Goal: Browse casually

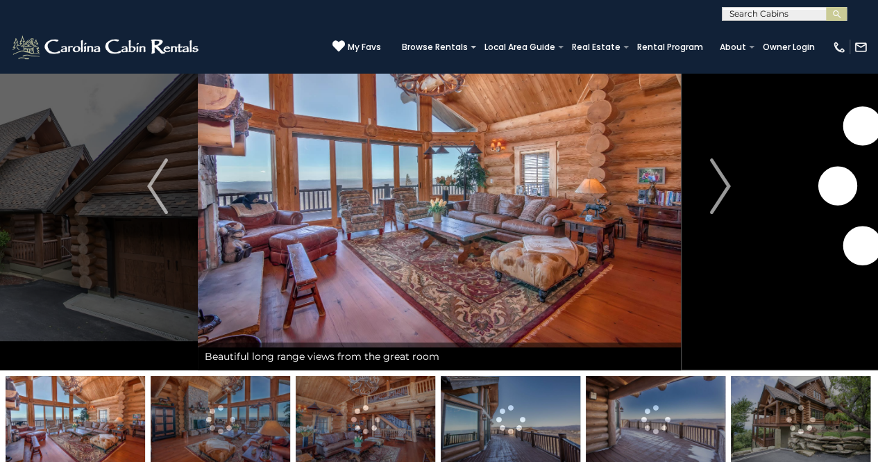
scroll to position [76, 0]
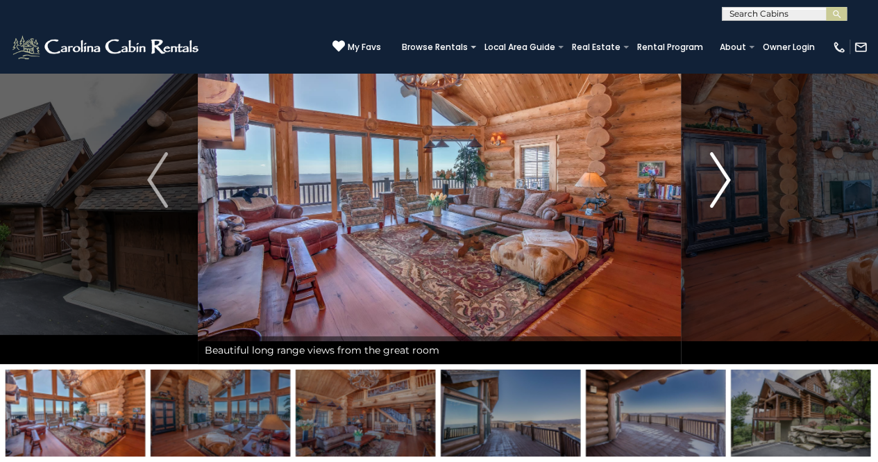
click at [721, 178] on img "Next" at bounding box center [720, 180] width 21 height 56
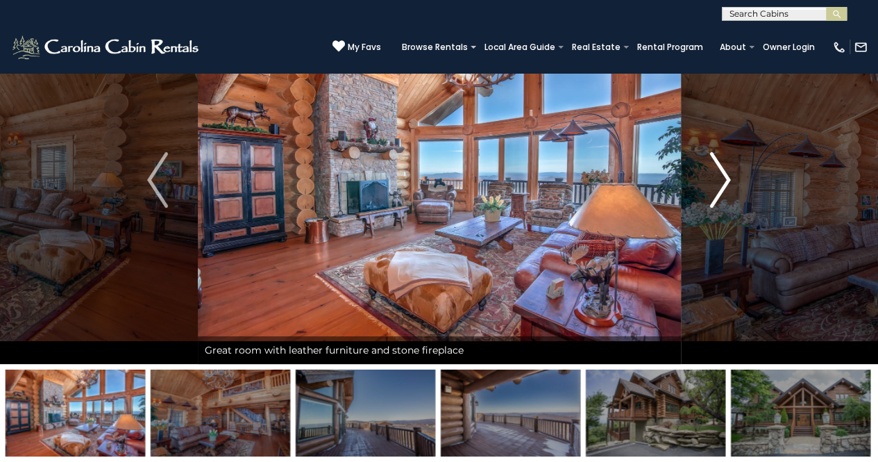
click at [719, 178] on img "Next" at bounding box center [720, 180] width 21 height 56
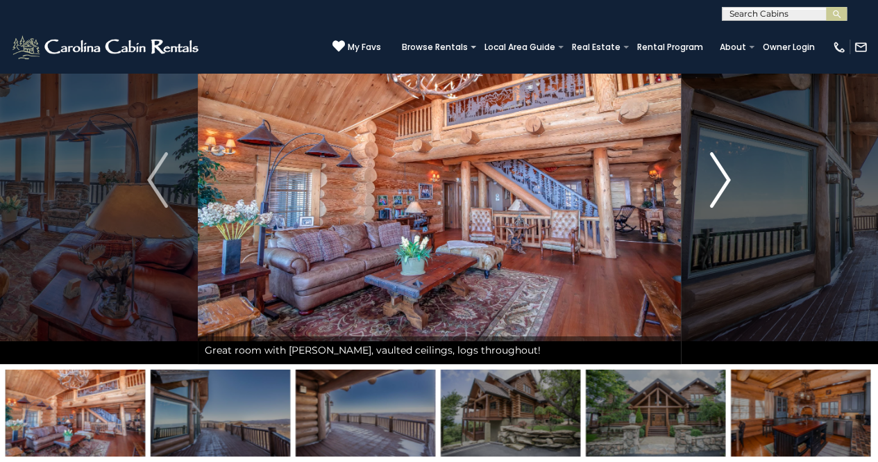
click at [719, 178] on img "Next" at bounding box center [720, 180] width 21 height 56
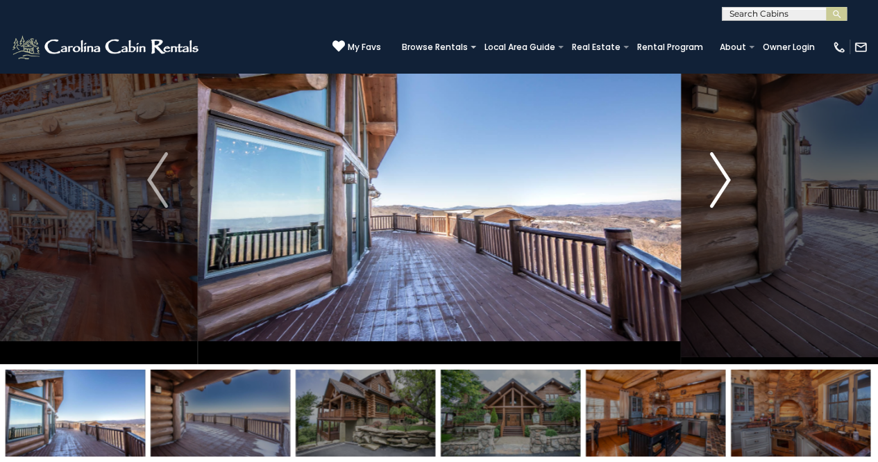
click at [719, 178] on img "Next" at bounding box center [720, 180] width 21 height 56
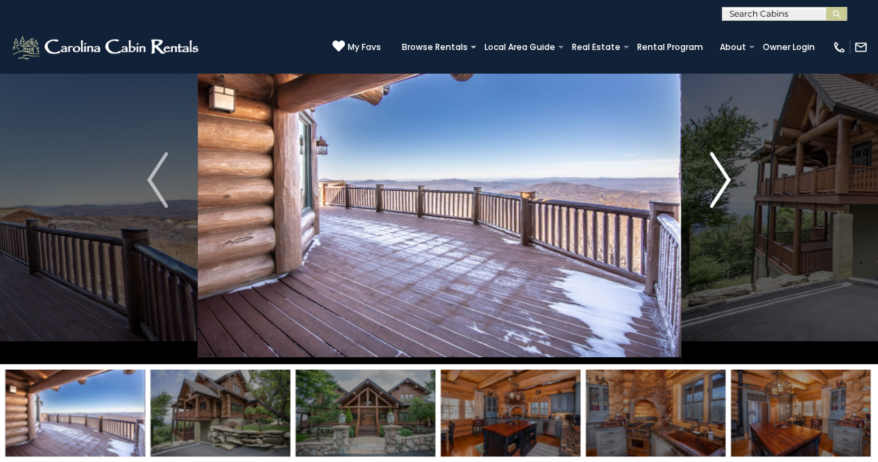
click at [719, 178] on img "Next" at bounding box center [720, 180] width 21 height 56
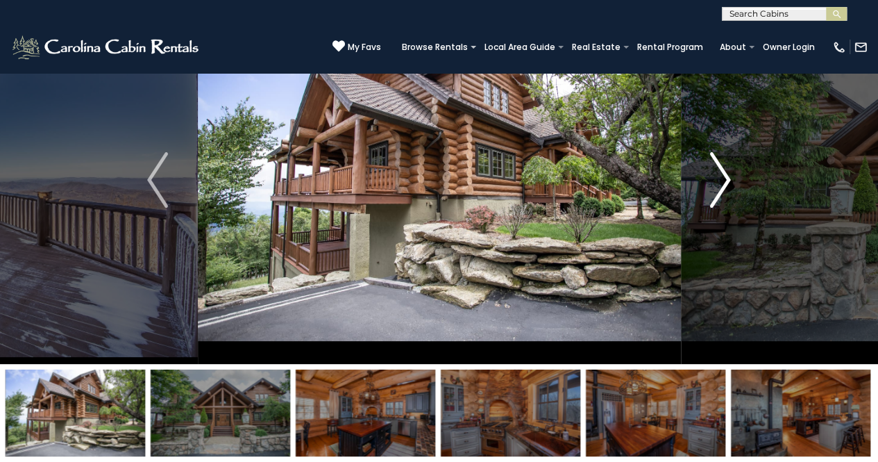
click at [719, 178] on img "Next" at bounding box center [720, 180] width 21 height 56
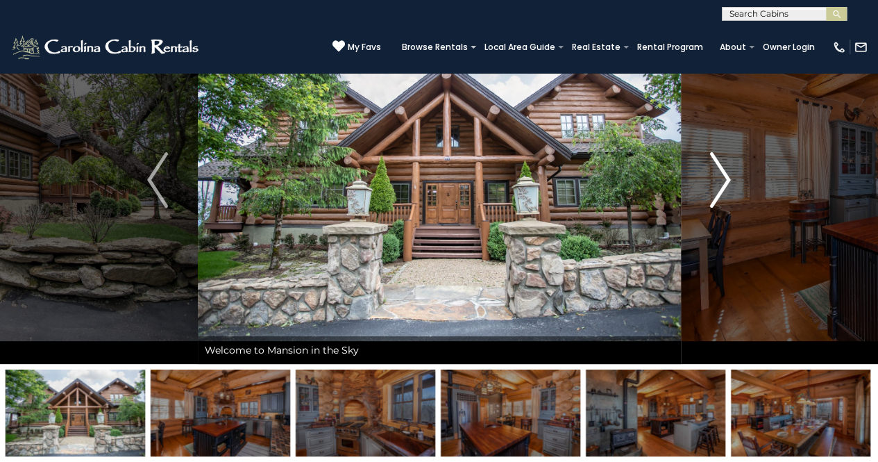
click at [719, 178] on img "Next" at bounding box center [720, 180] width 21 height 56
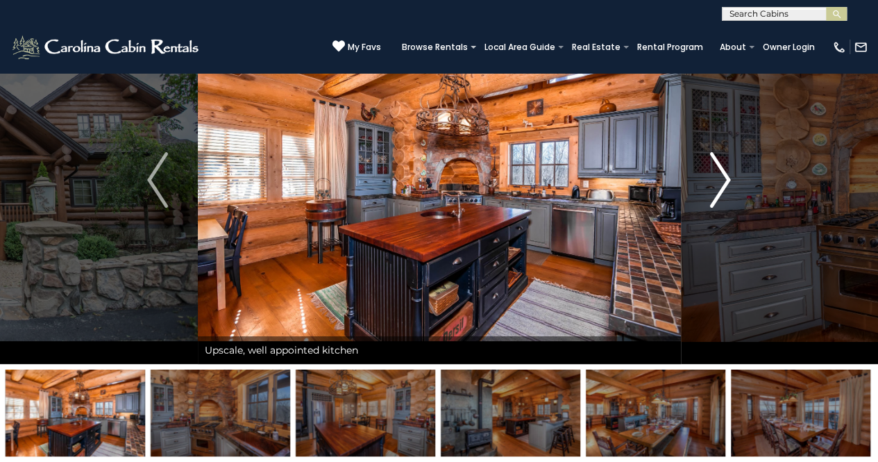
click at [719, 178] on img "Next" at bounding box center [720, 180] width 21 height 56
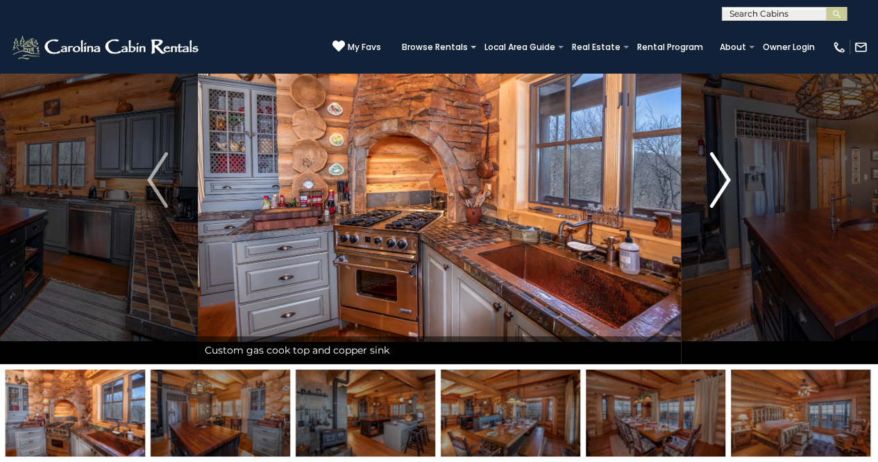
click at [719, 178] on img "Next" at bounding box center [720, 180] width 21 height 56
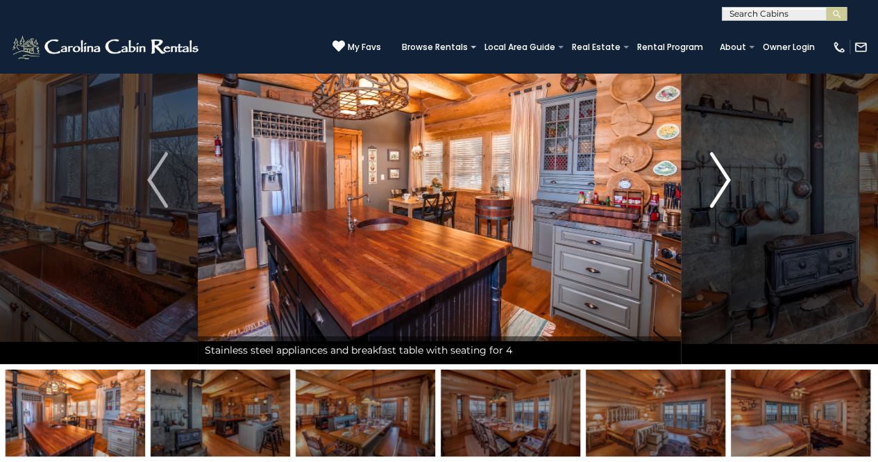
click at [719, 178] on img "Next" at bounding box center [720, 180] width 21 height 56
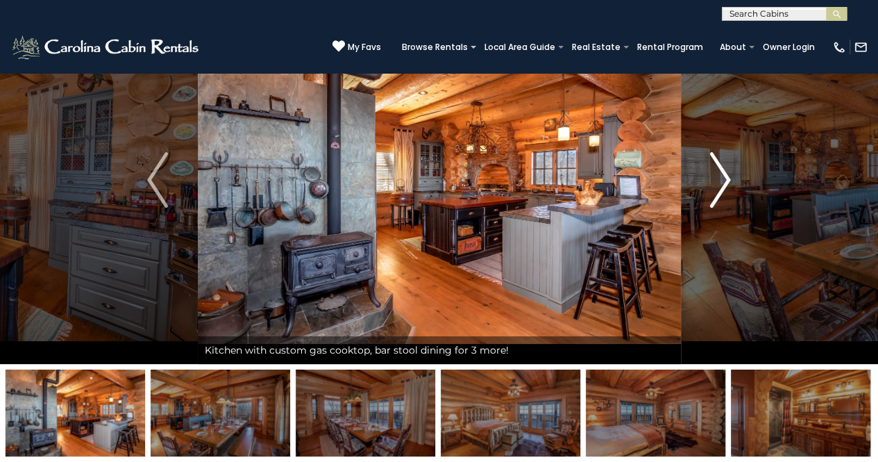
click at [719, 178] on img "Next" at bounding box center [720, 180] width 21 height 56
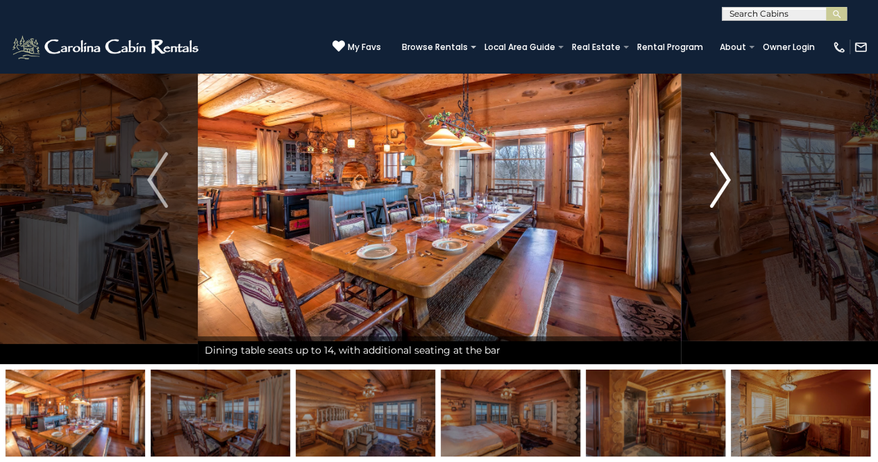
click at [719, 178] on img "Next" at bounding box center [720, 180] width 21 height 56
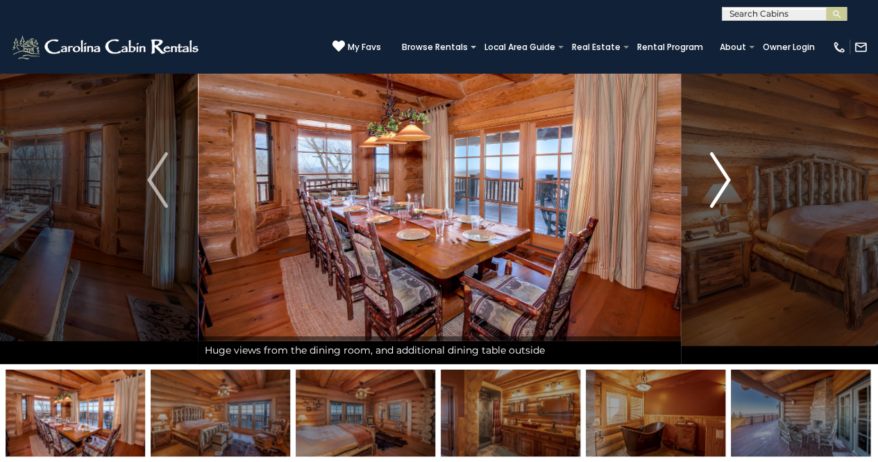
click at [719, 178] on img "Next" at bounding box center [720, 180] width 21 height 56
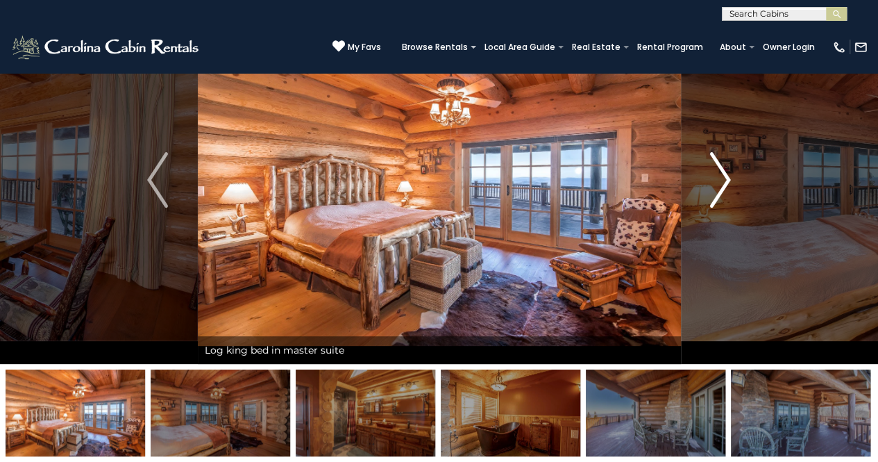
click at [719, 178] on img "Next" at bounding box center [720, 180] width 21 height 56
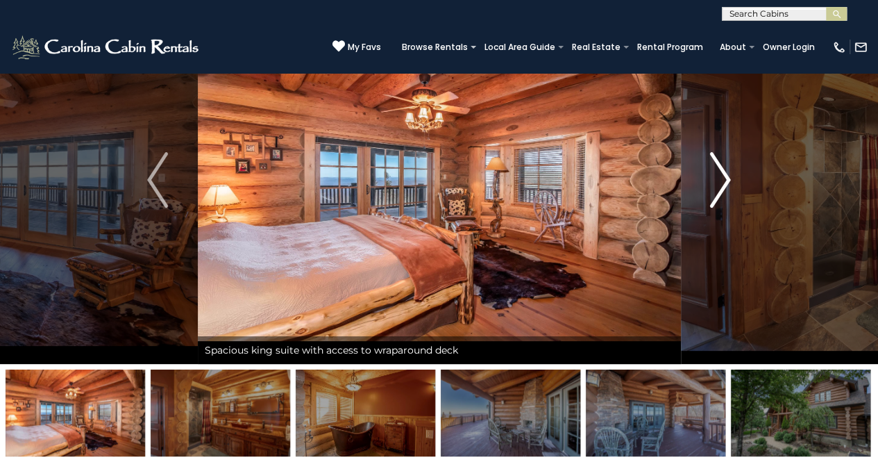
click at [719, 178] on img "Next" at bounding box center [720, 180] width 21 height 56
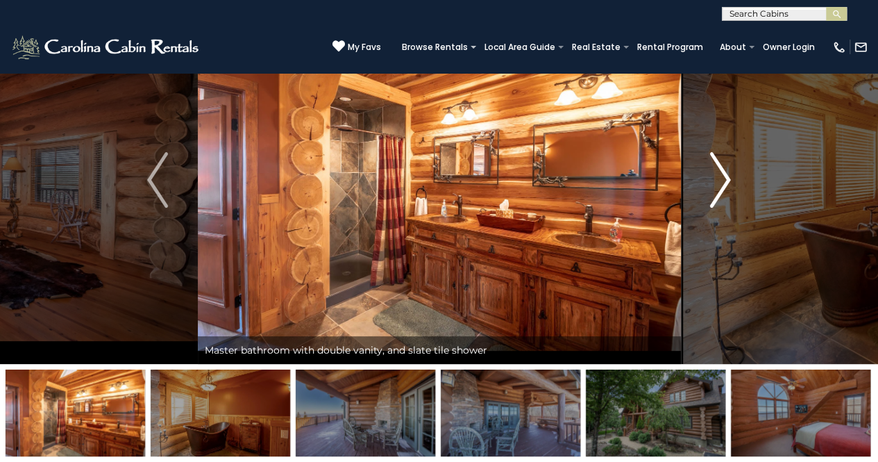
click at [719, 178] on img "Next" at bounding box center [720, 180] width 21 height 56
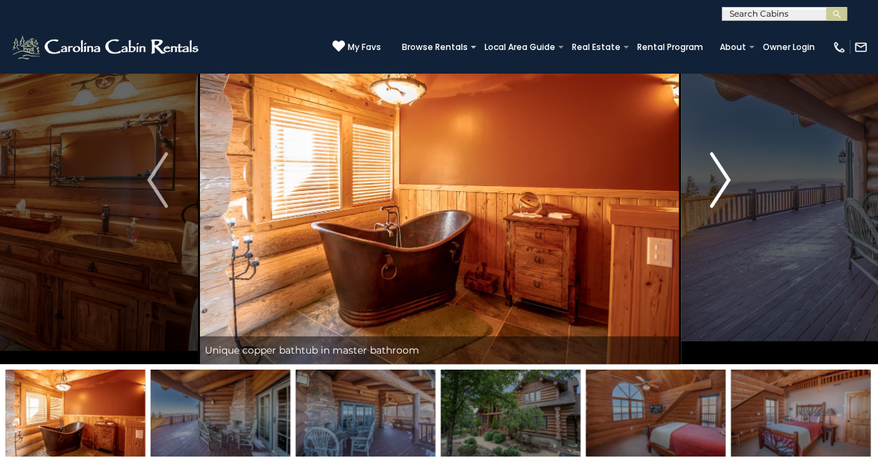
click at [719, 178] on img "Next" at bounding box center [720, 180] width 21 height 56
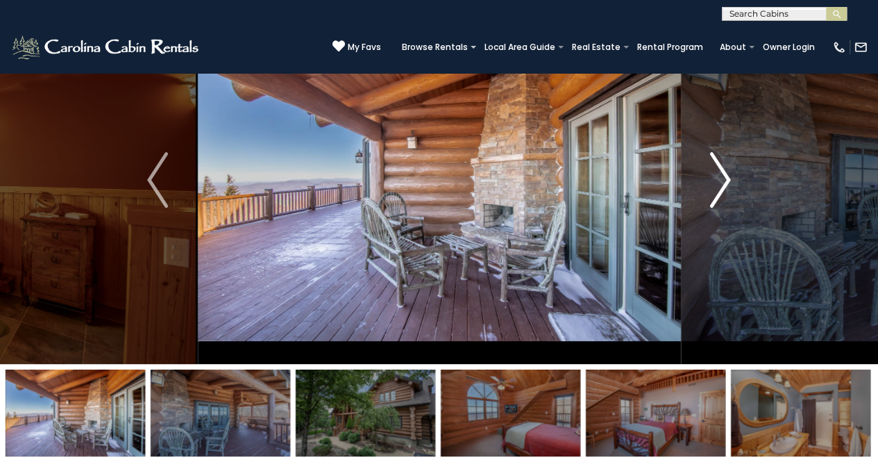
click at [719, 178] on img "Next" at bounding box center [720, 180] width 21 height 56
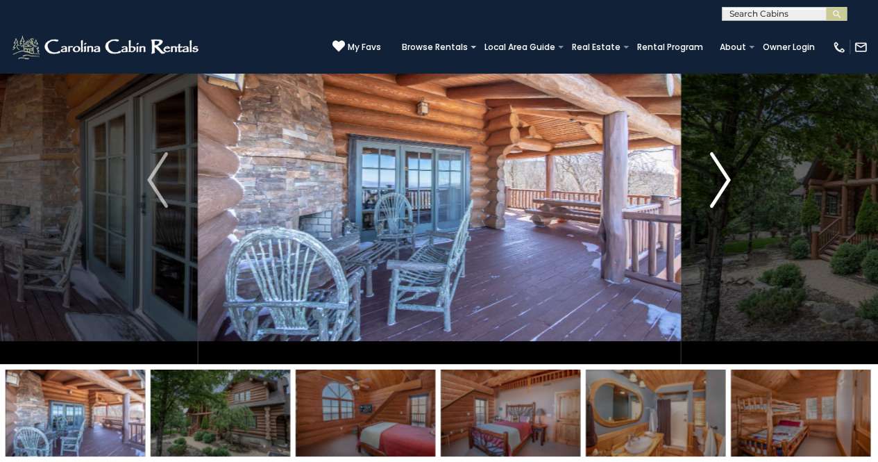
click at [719, 178] on img "Next" at bounding box center [720, 180] width 21 height 56
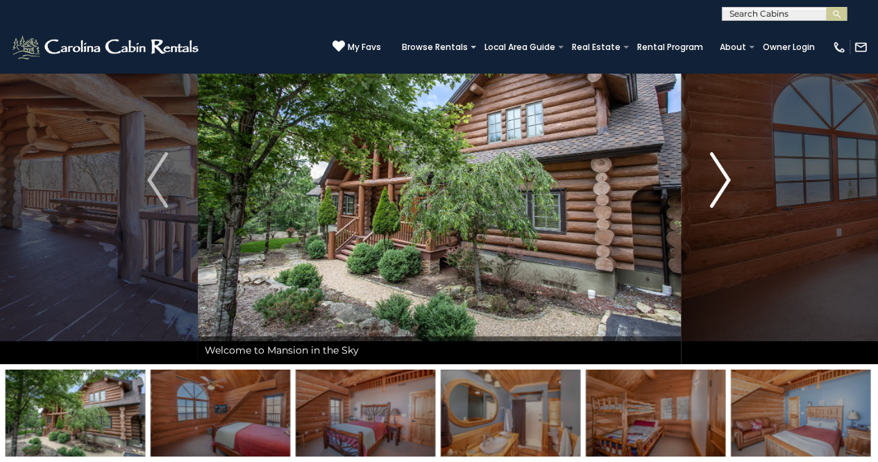
click at [719, 178] on img "Next" at bounding box center [720, 180] width 21 height 56
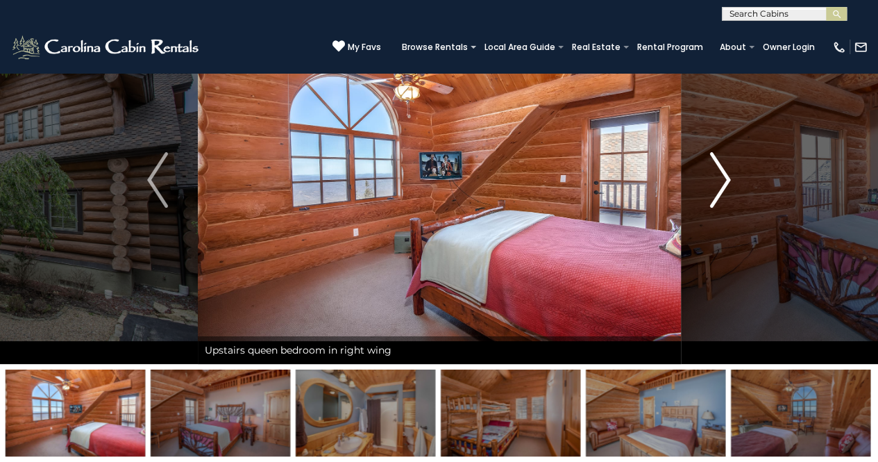
click at [721, 179] on img "Next" at bounding box center [720, 180] width 21 height 56
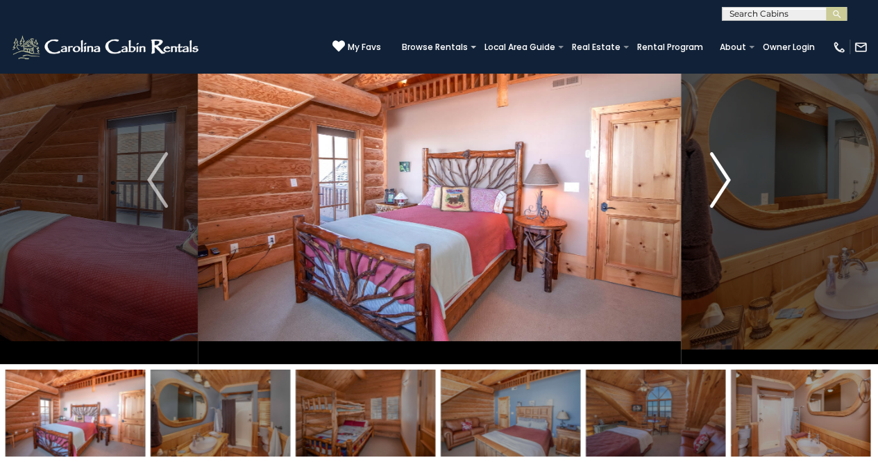
click at [721, 179] on img "Next" at bounding box center [720, 180] width 21 height 56
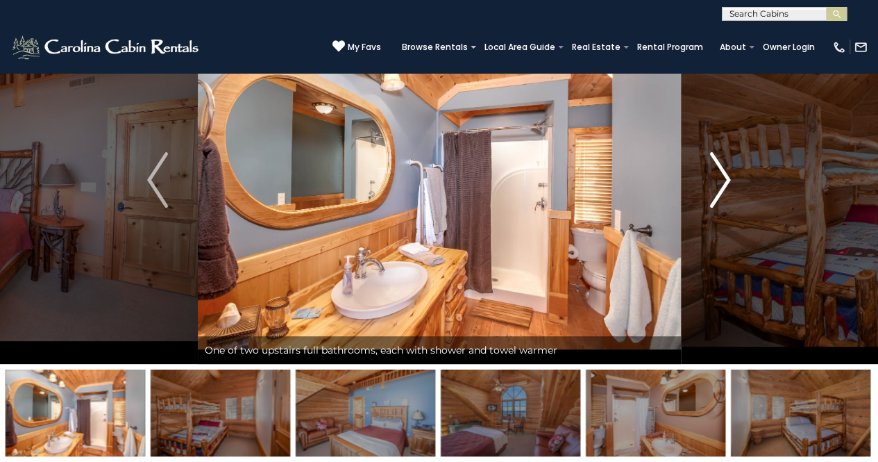
click at [721, 179] on img "Next" at bounding box center [720, 180] width 21 height 56
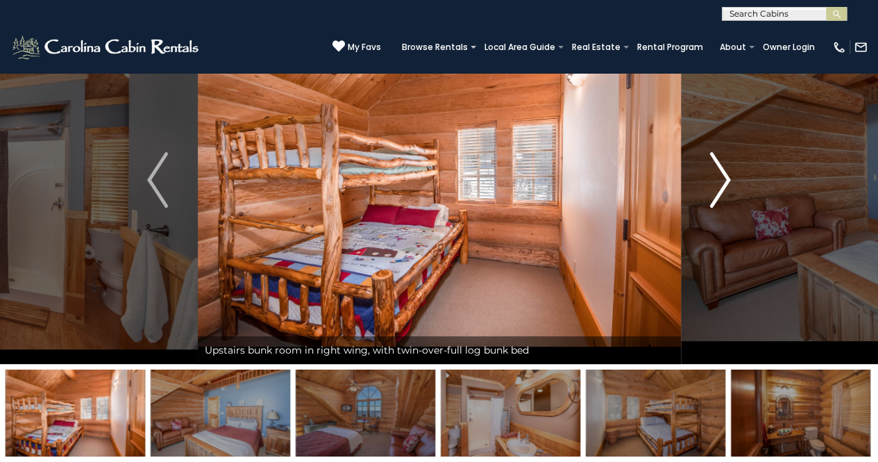
click at [721, 179] on img "Next" at bounding box center [720, 180] width 21 height 56
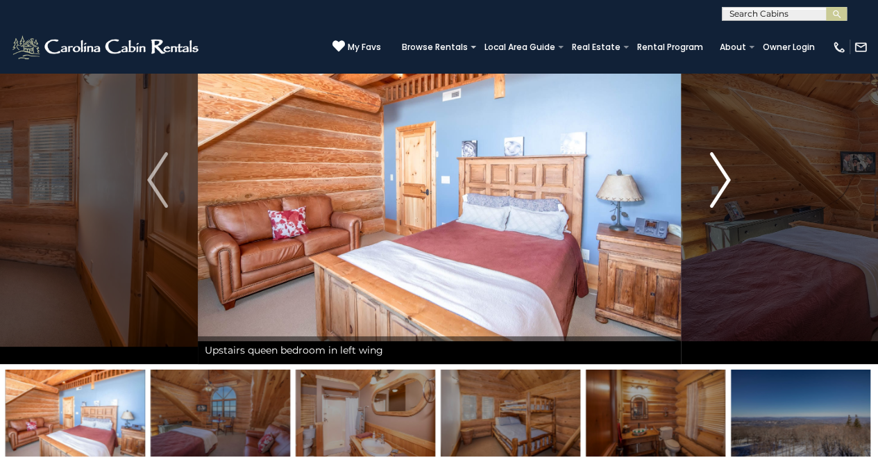
click at [721, 179] on img "Next" at bounding box center [720, 180] width 21 height 56
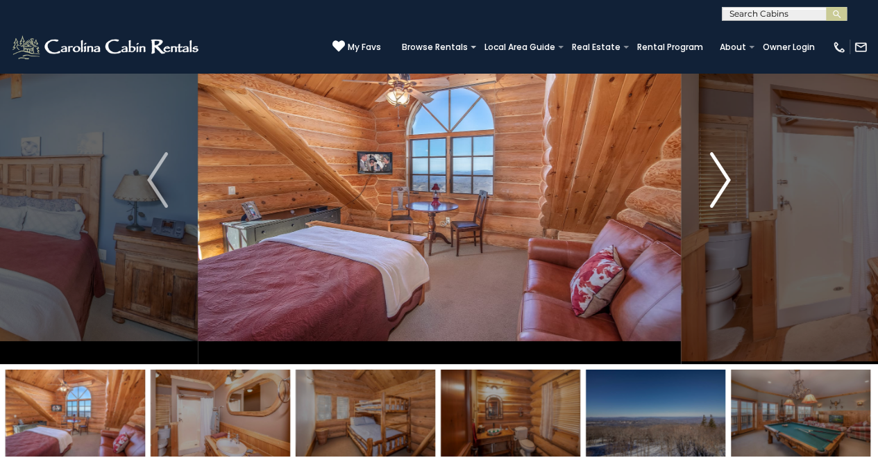
click at [721, 179] on img "Next" at bounding box center [720, 180] width 21 height 56
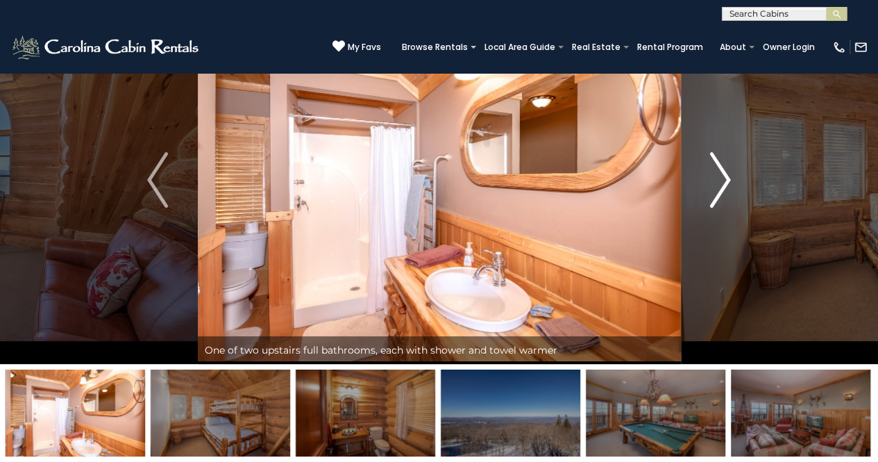
click at [723, 180] on img "Next" at bounding box center [720, 180] width 21 height 56
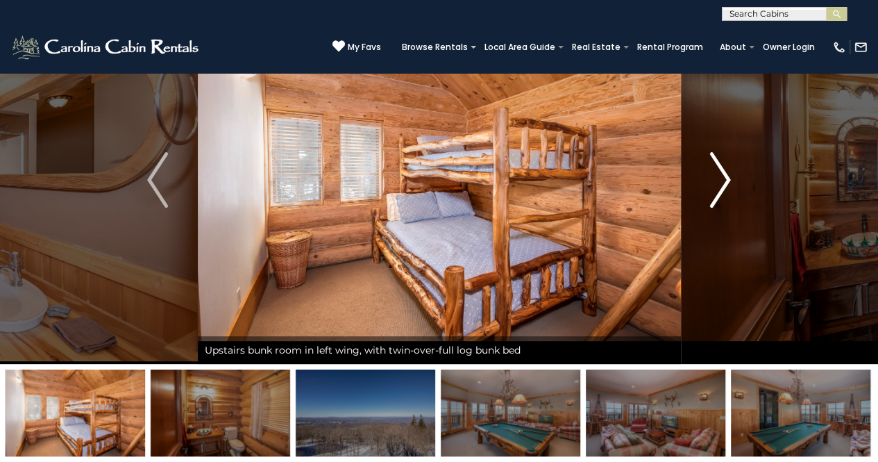
click at [723, 180] on img "Next" at bounding box center [720, 180] width 21 height 56
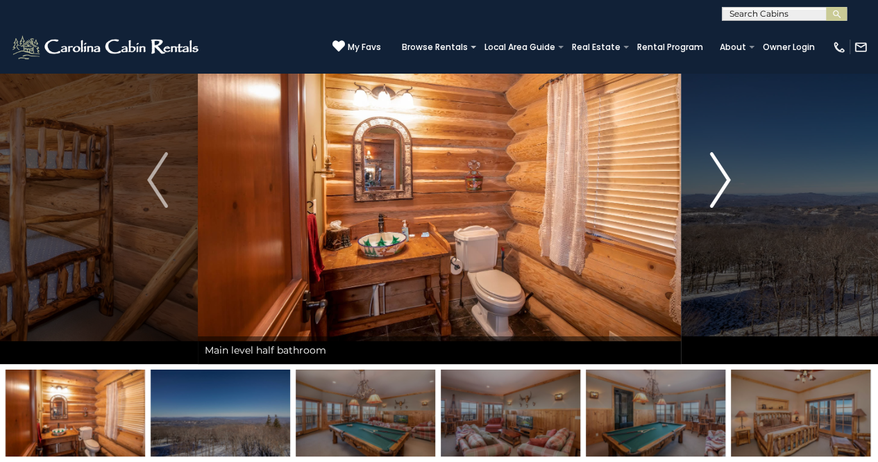
click at [723, 180] on img "Next" at bounding box center [720, 180] width 21 height 56
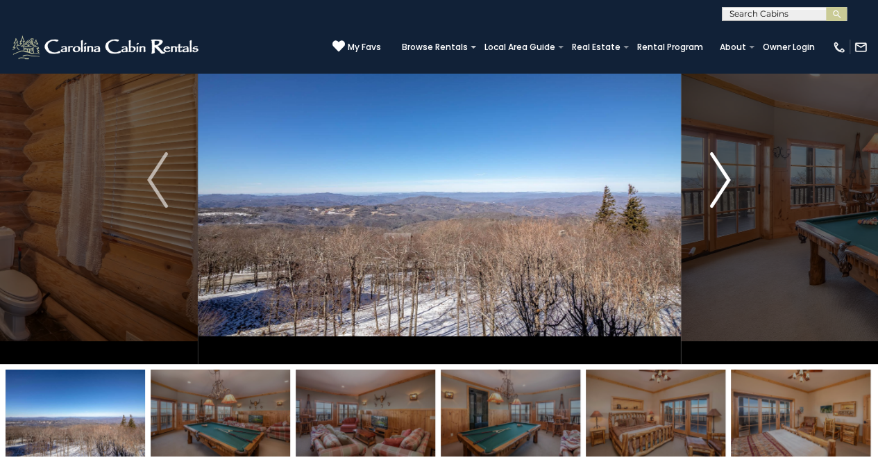
click at [723, 180] on img "Next" at bounding box center [720, 180] width 21 height 56
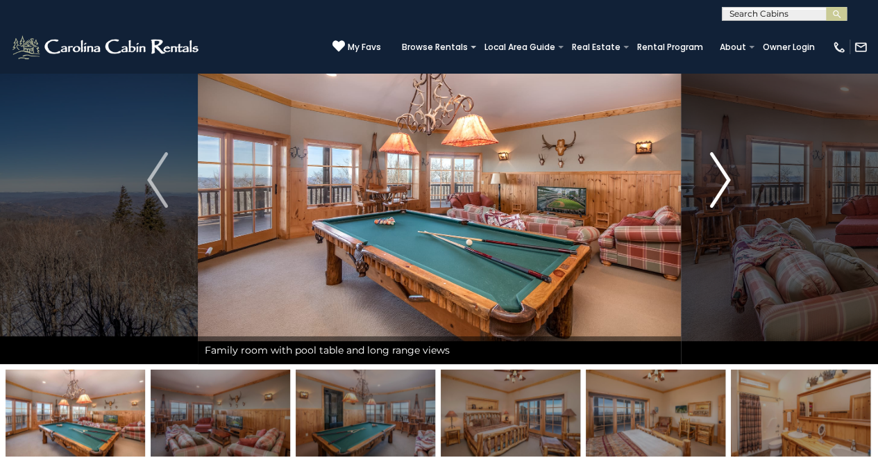
click at [723, 180] on img "Next" at bounding box center [720, 180] width 21 height 56
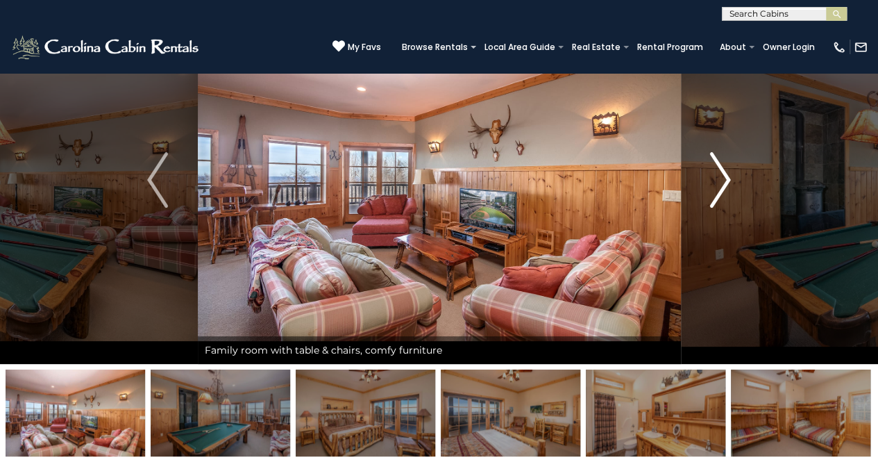
click at [723, 180] on img "Next" at bounding box center [720, 180] width 21 height 56
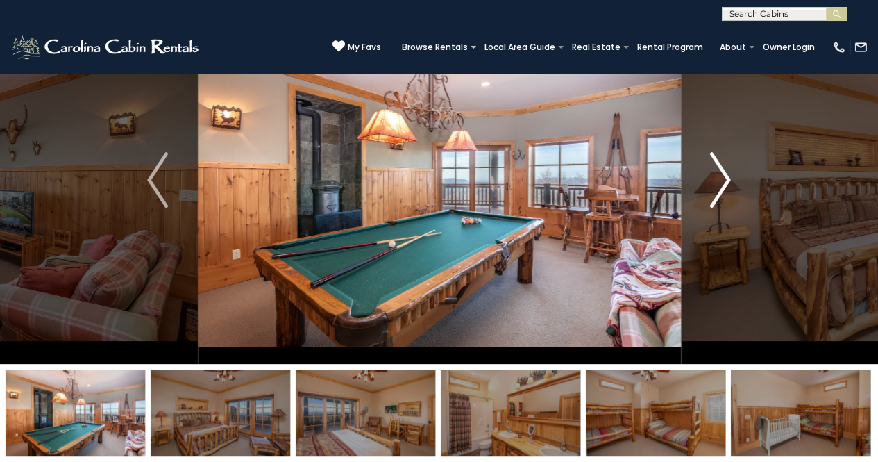
click at [723, 180] on img "Next" at bounding box center [720, 180] width 21 height 56
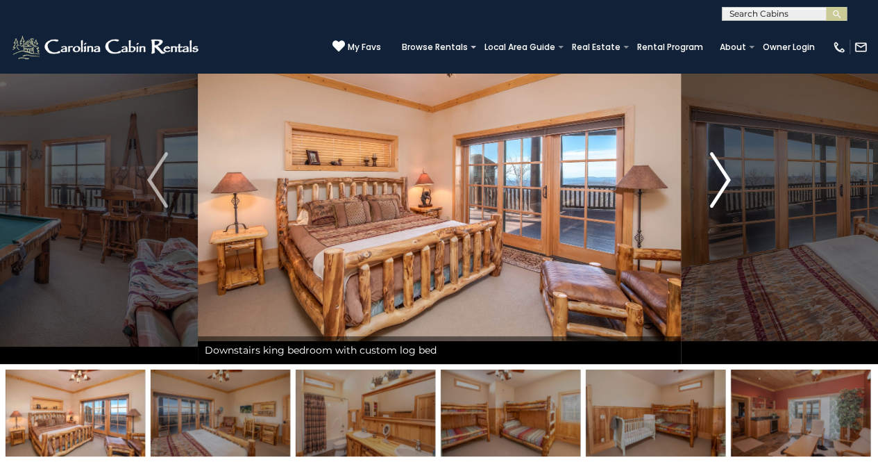
click at [723, 180] on img "Next" at bounding box center [720, 180] width 21 height 56
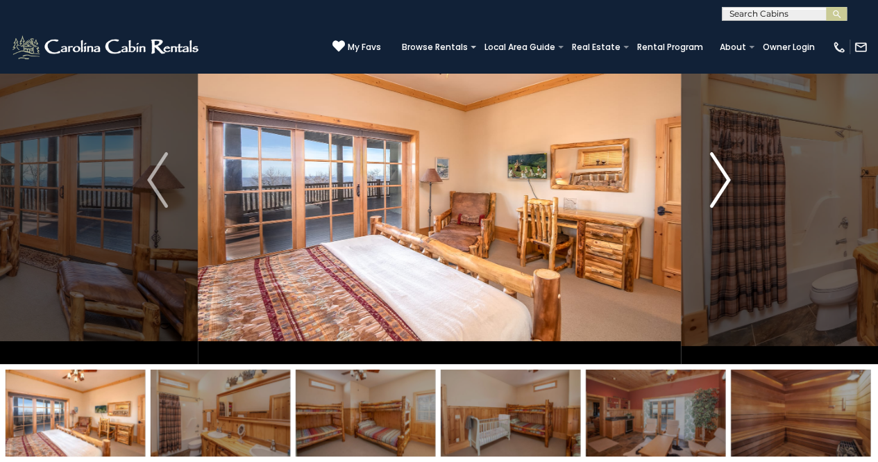
click at [723, 180] on img "Next" at bounding box center [720, 180] width 21 height 56
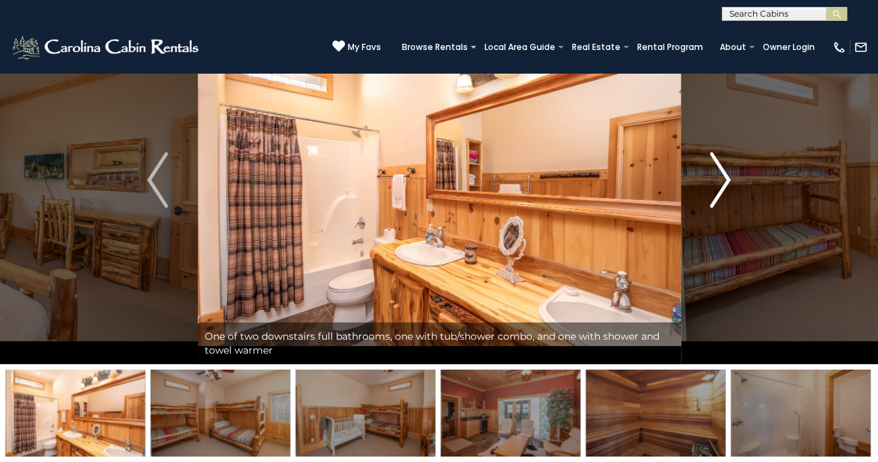
click at [723, 180] on img "Next" at bounding box center [720, 180] width 21 height 56
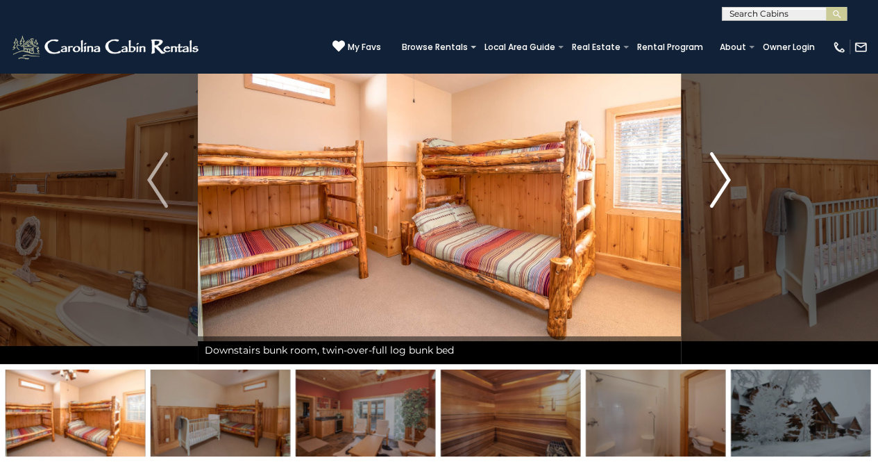
click at [723, 180] on img "Next" at bounding box center [720, 180] width 21 height 56
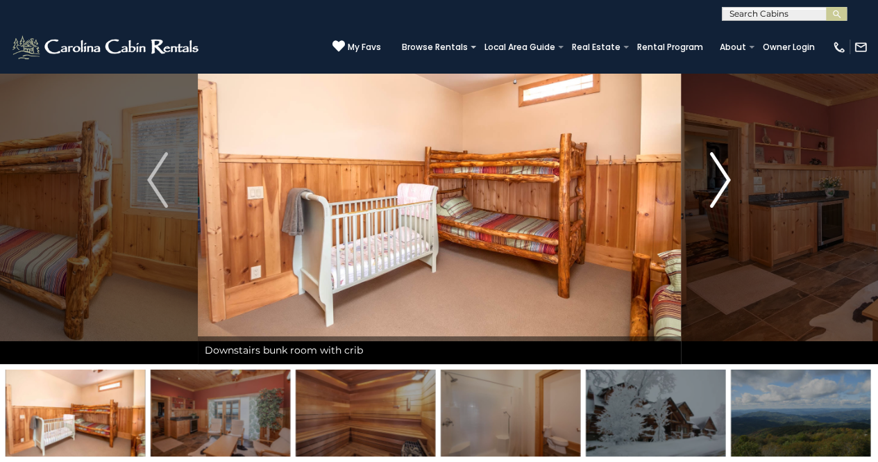
click at [723, 180] on img "Next" at bounding box center [720, 180] width 21 height 56
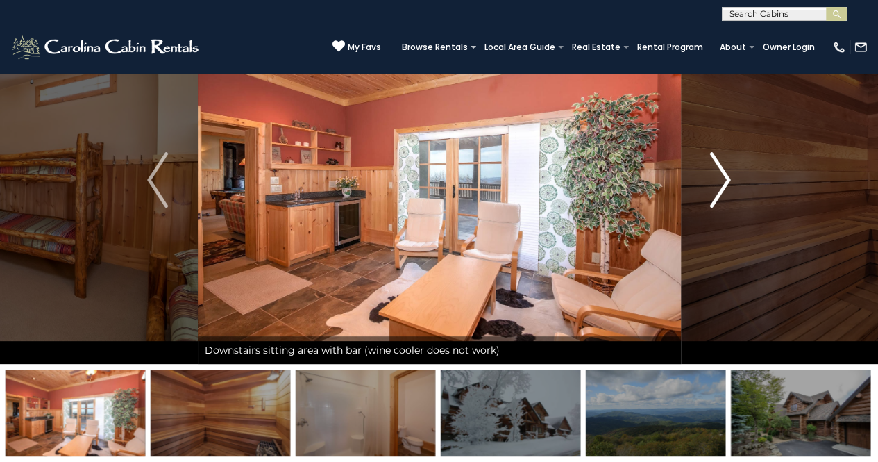
click at [723, 180] on img "Next" at bounding box center [720, 180] width 21 height 56
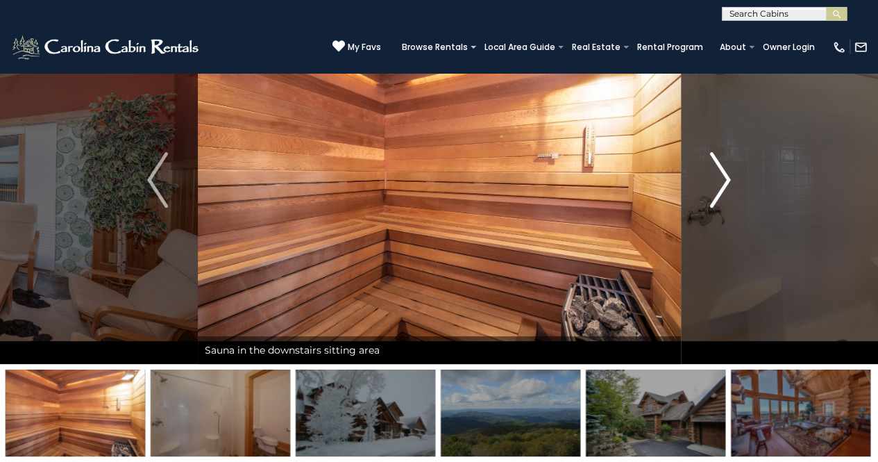
click at [723, 180] on img "Next" at bounding box center [720, 180] width 21 height 56
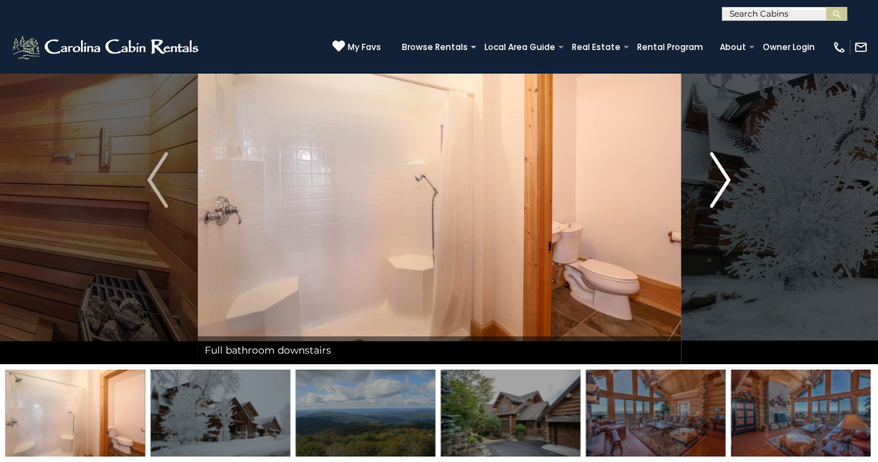
click at [724, 183] on img "Next" at bounding box center [720, 180] width 21 height 56
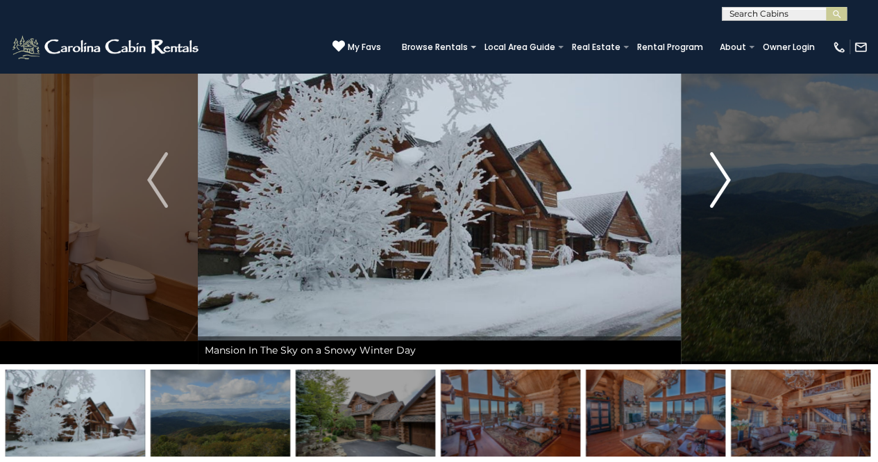
click at [724, 183] on img "Next" at bounding box center [720, 180] width 21 height 56
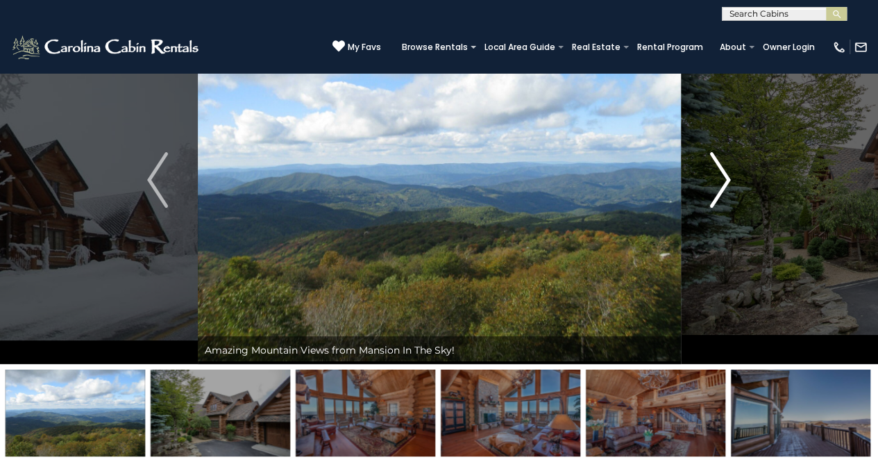
click at [724, 183] on img "Next" at bounding box center [720, 180] width 21 height 56
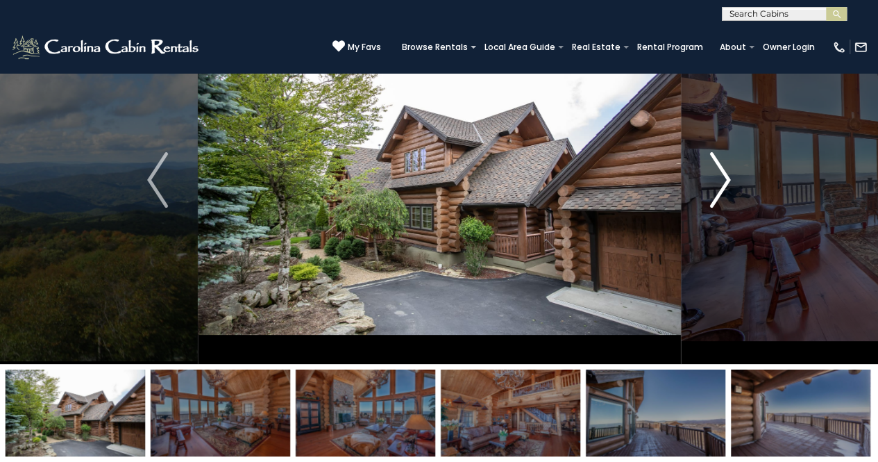
click at [724, 183] on img "Next" at bounding box center [720, 180] width 21 height 56
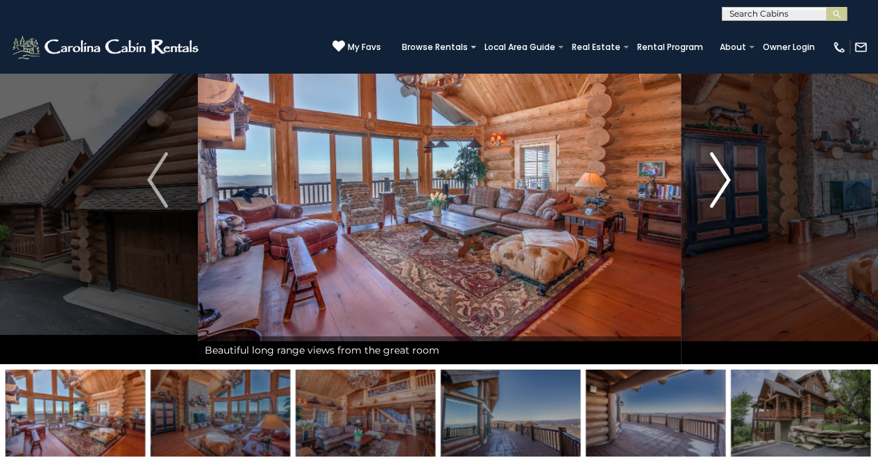
click at [724, 183] on img "Next" at bounding box center [720, 180] width 21 height 56
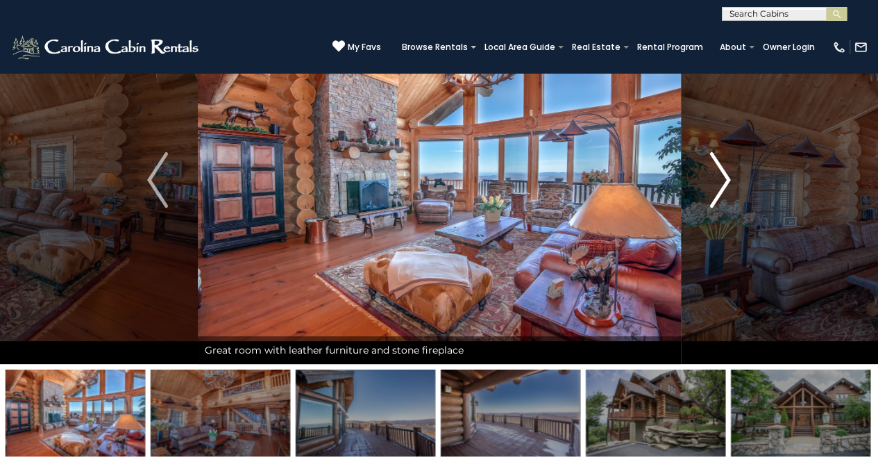
click at [724, 183] on img "Next" at bounding box center [720, 180] width 21 height 56
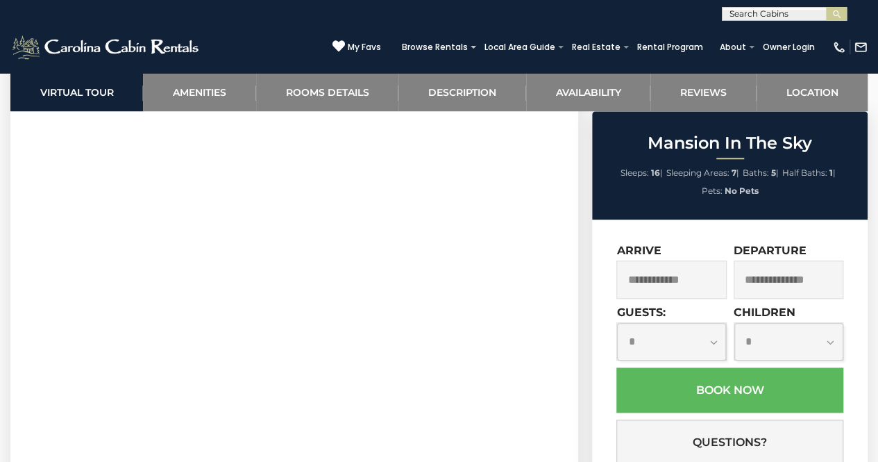
scroll to position [661, 0]
